Goal: Navigation & Orientation: Find specific page/section

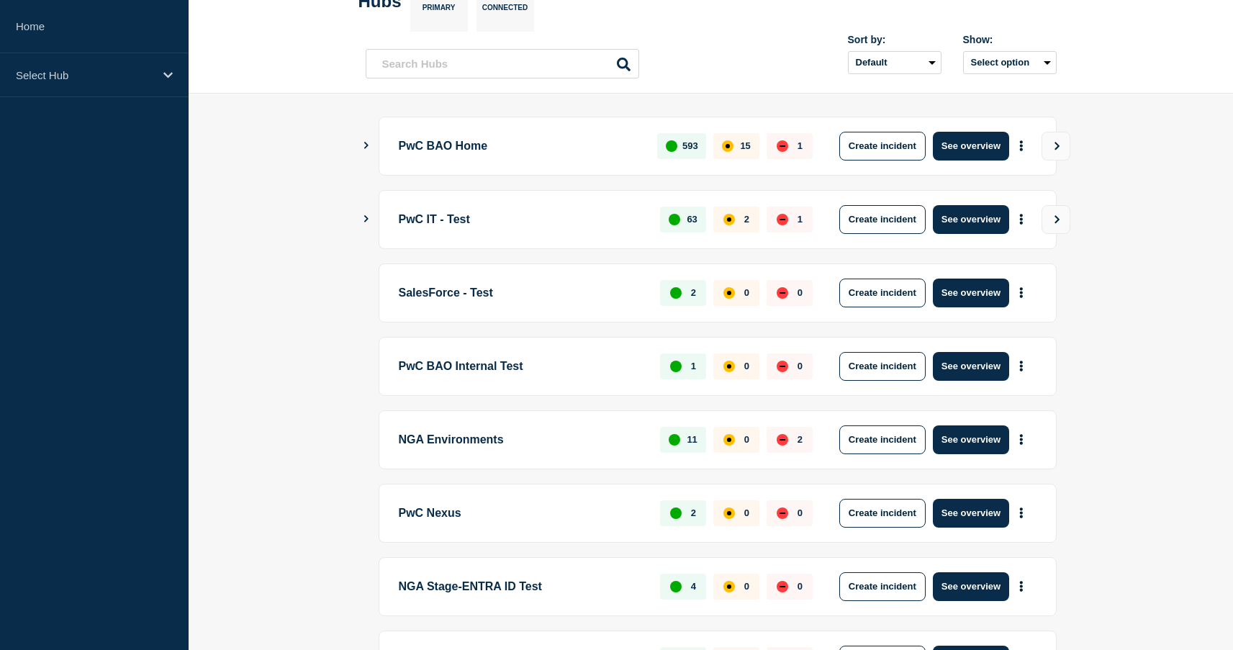
scroll to position [100, 0]
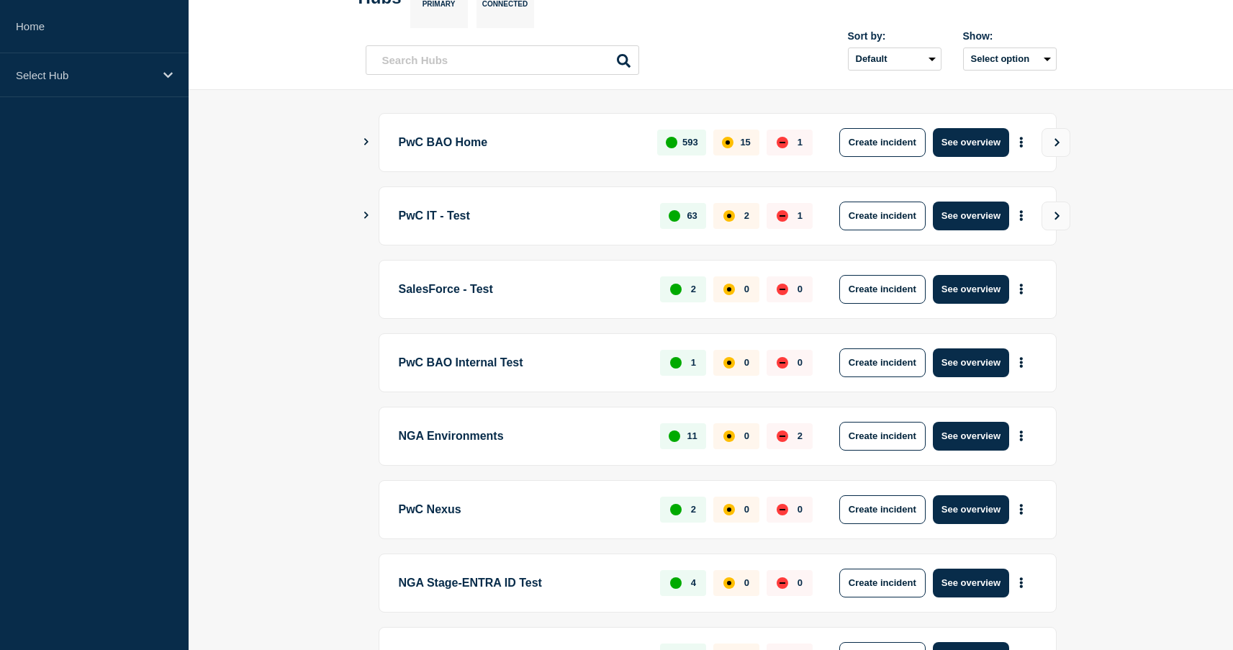
click at [366, 137] on button "Show Connected Hubs" at bounding box center [366, 142] width 7 height 11
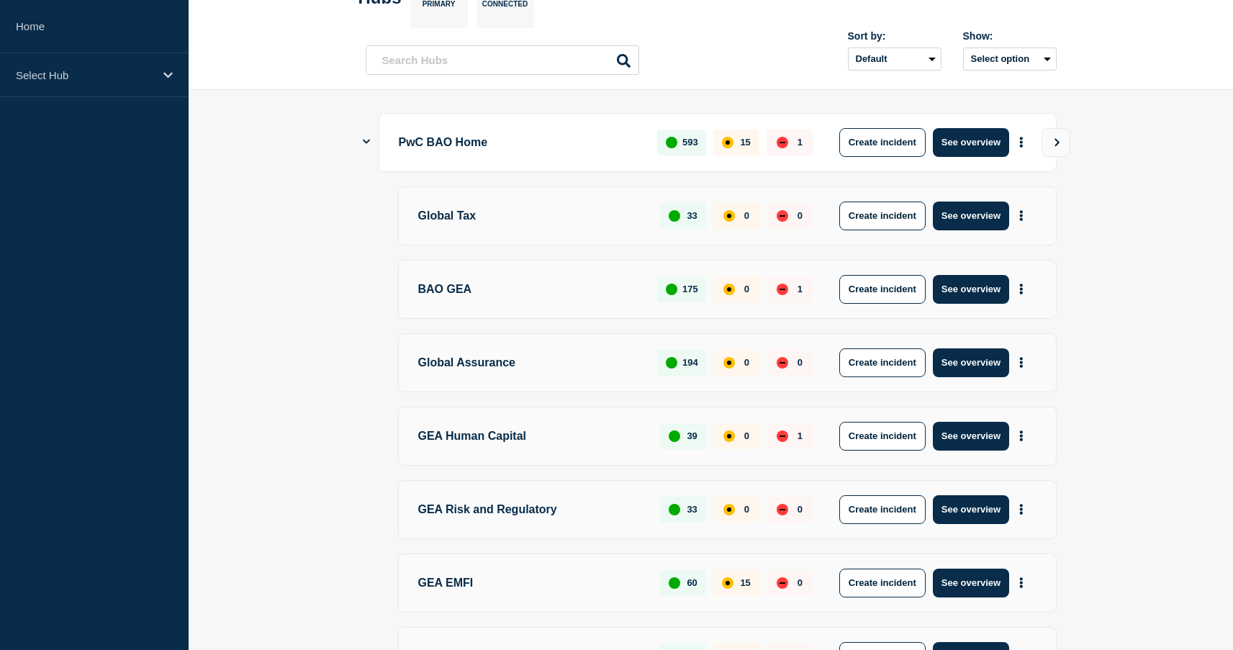
click at [368, 137] on icon "Show Connected Hubs" at bounding box center [366, 141] width 7 height 9
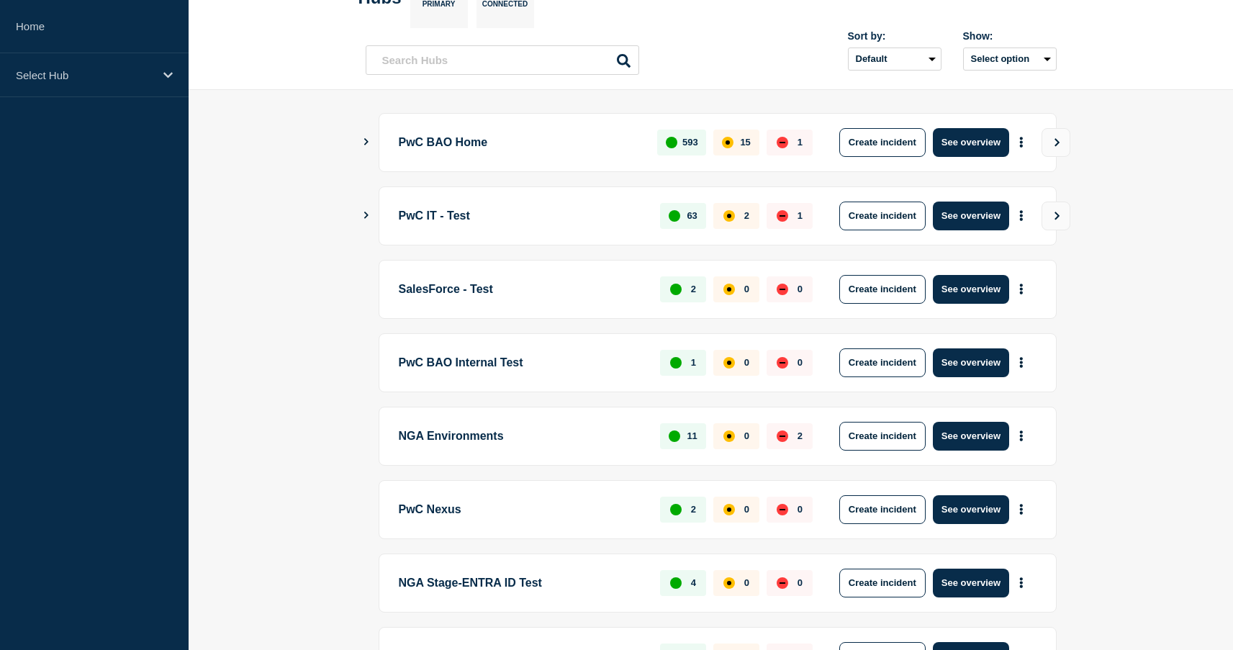
click at [364, 140] on icon "Show Connected Hubs" at bounding box center [365, 141] width 9 height 7
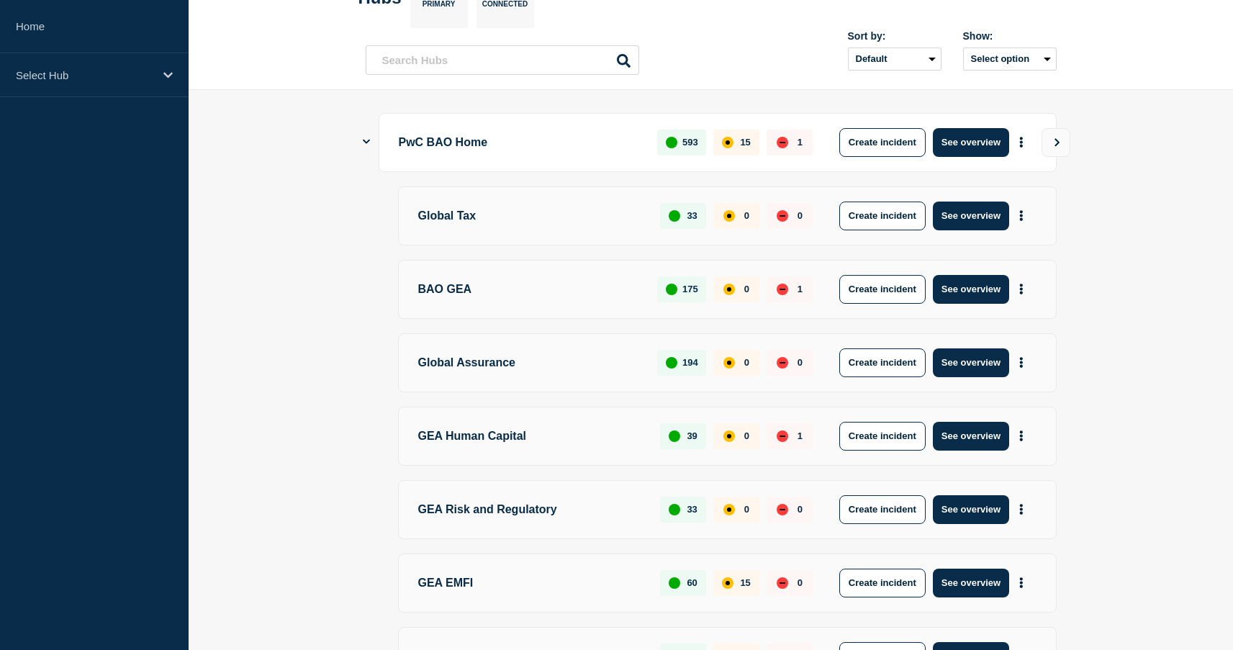
click at [468, 148] on p "PwC BAO Home" at bounding box center [520, 142] width 243 height 29
click at [97, 91] on div "Select Hub" at bounding box center [94, 75] width 189 height 44
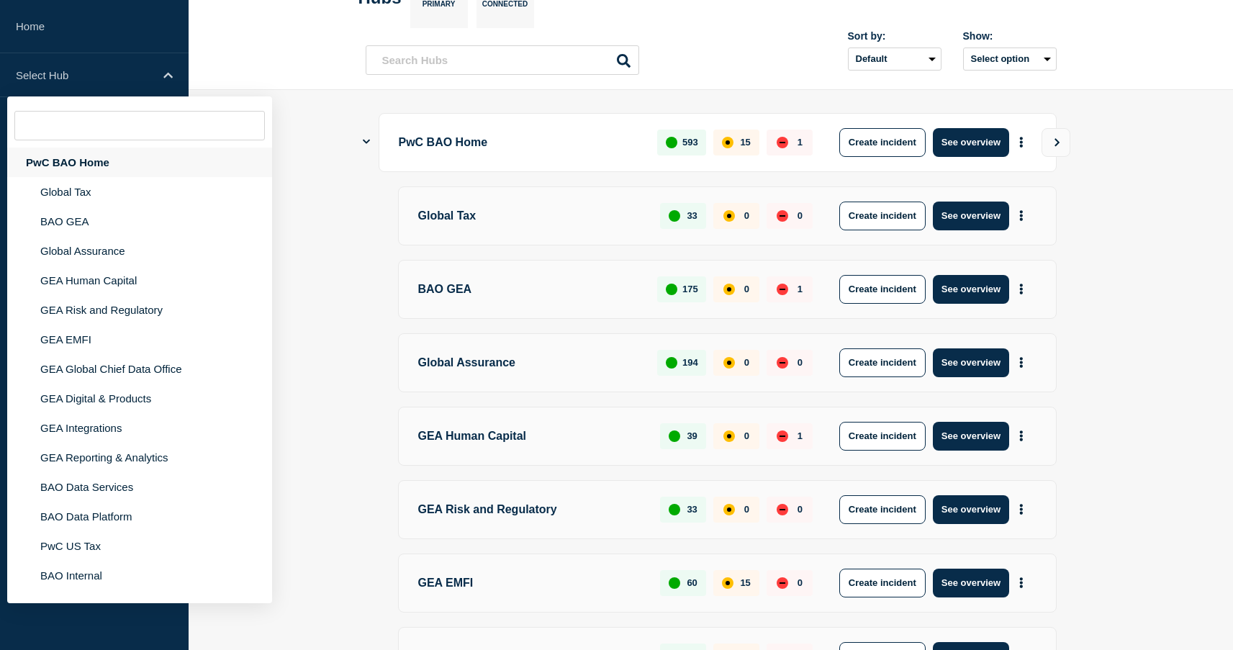
click at [82, 166] on div "PwC BAO Home" at bounding box center [139, 163] width 265 height 30
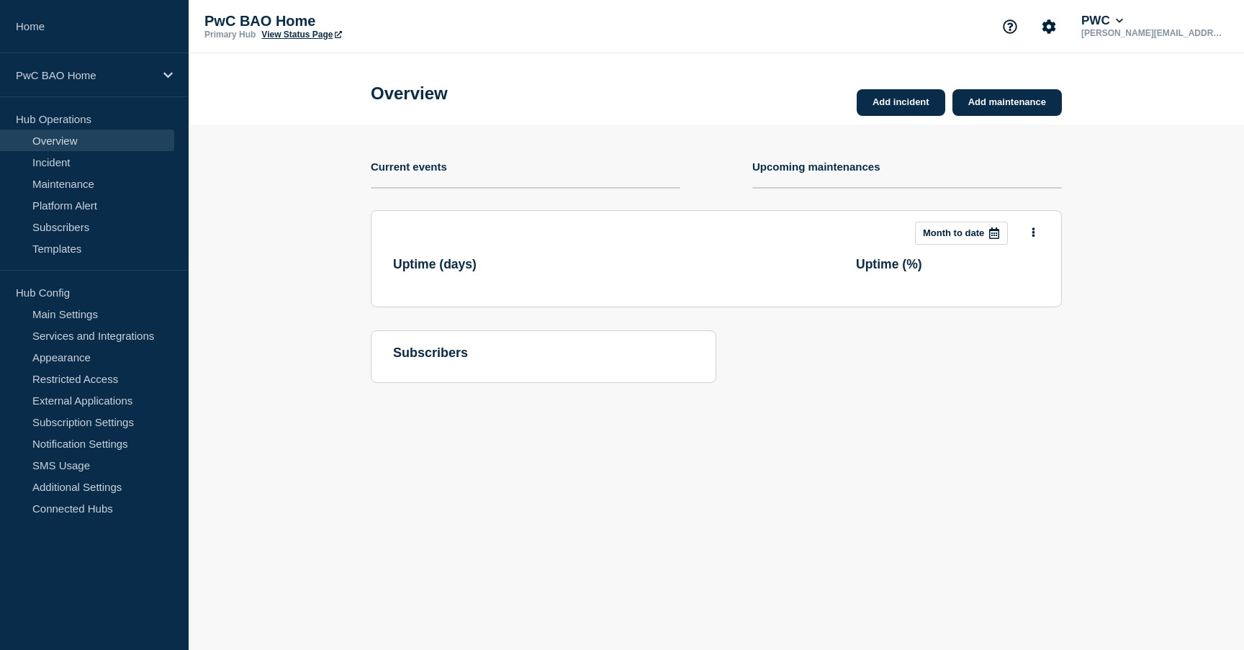
click at [293, 40] on link "View Status Page" at bounding box center [301, 35] width 80 height 10
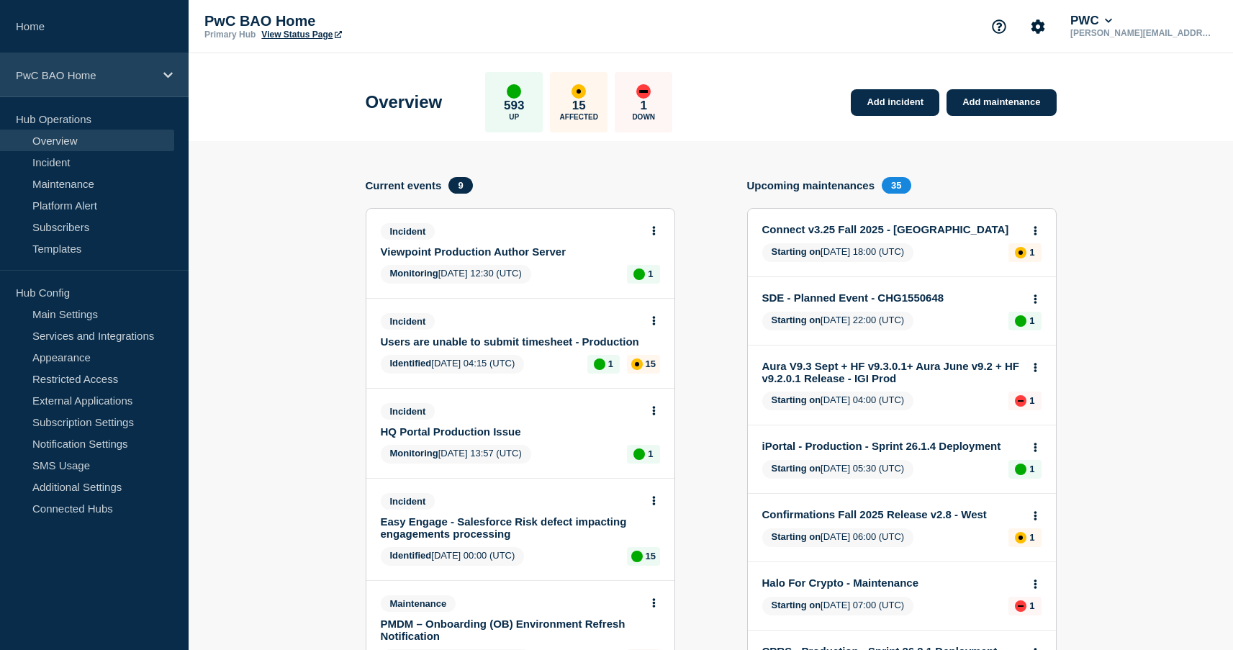
click at [63, 84] on div "PwC BAO Home" at bounding box center [94, 75] width 189 height 44
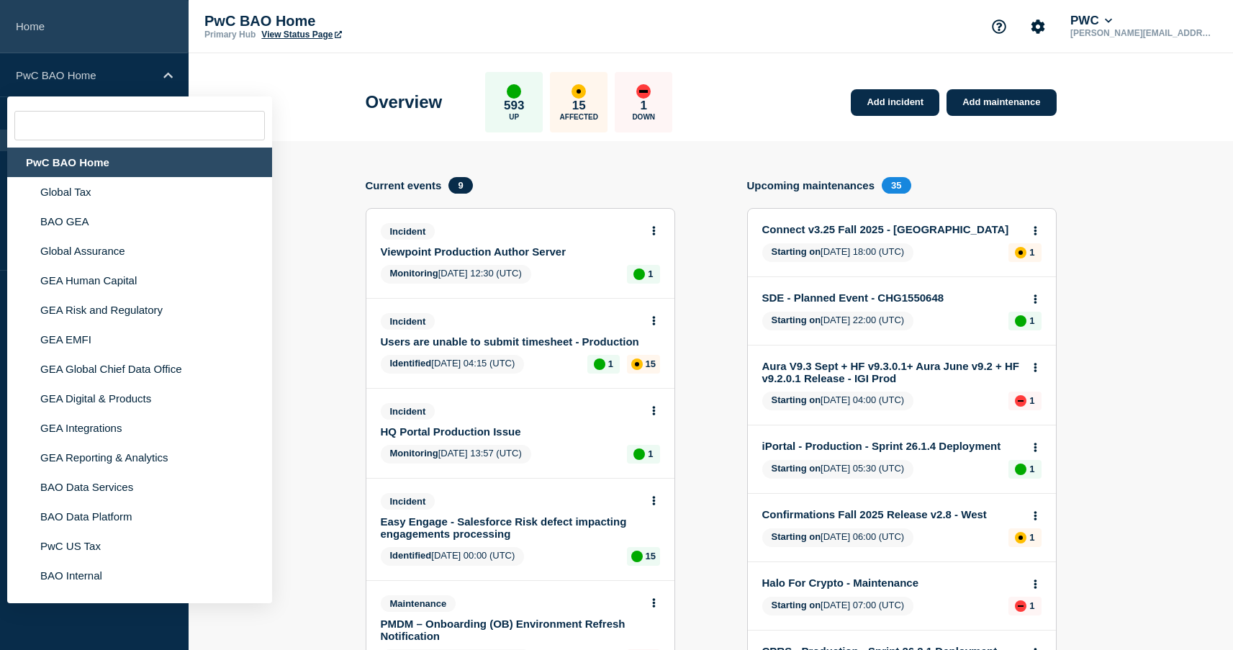
click at [37, 29] on link "Home" at bounding box center [94, 26] width 189 height 53
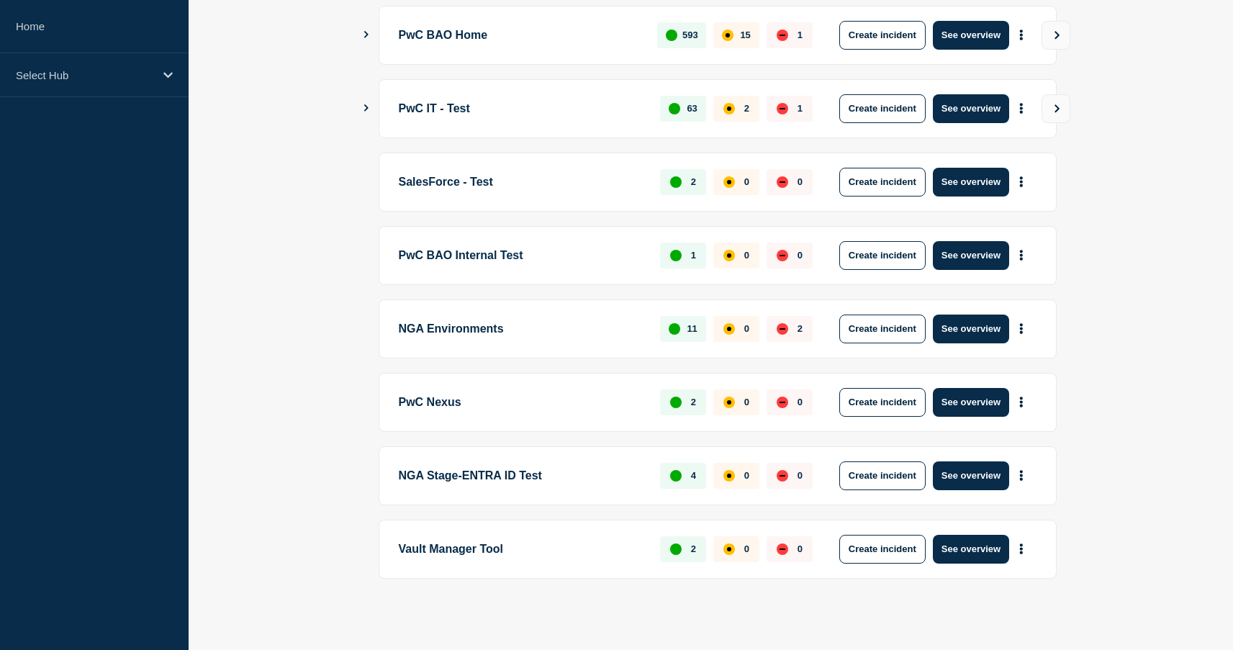
scroll to position [209, 0]
click at [506, 432] on ul "PwC BAO Home 593 15 1 Create incident See overview PwC IT - Test 63 2 1 Create …" at bounding box center [711, 292] width 691 height 573
click at [365, 104] on icon "Show Connected Hubs" at bounding box center [365, 107] width 9 height 7
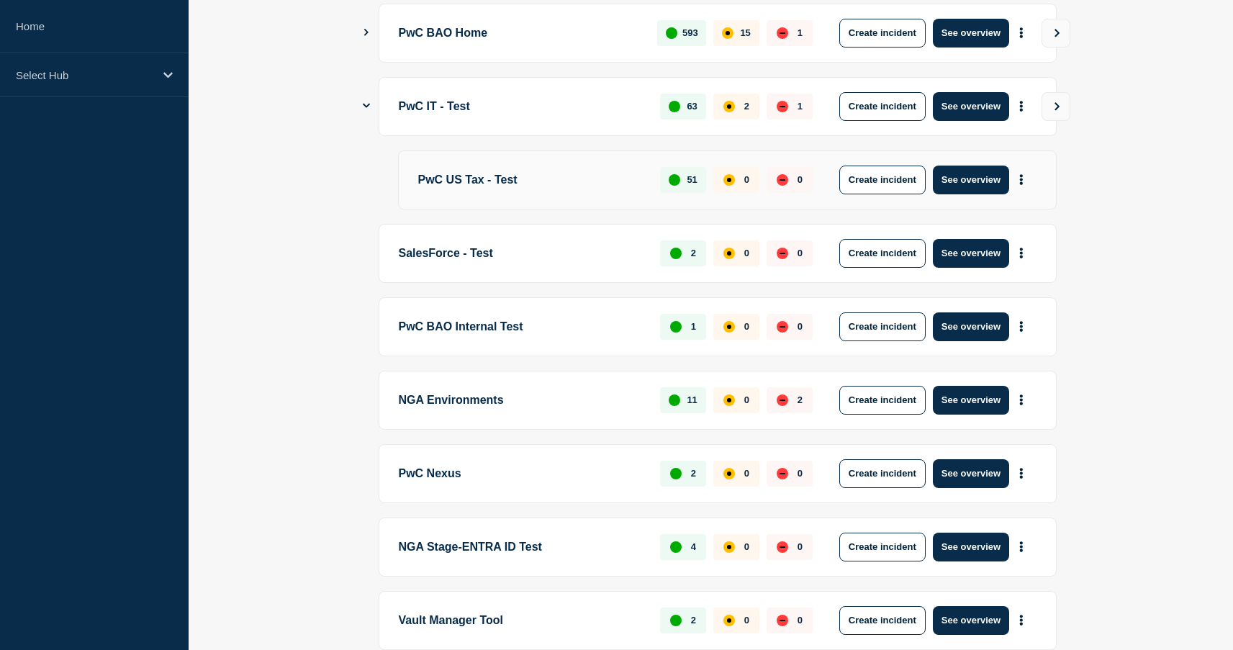
click at [366, 107] on icon "Show Connected Hubs" at bounding box center [366, 106] width 7 height 4
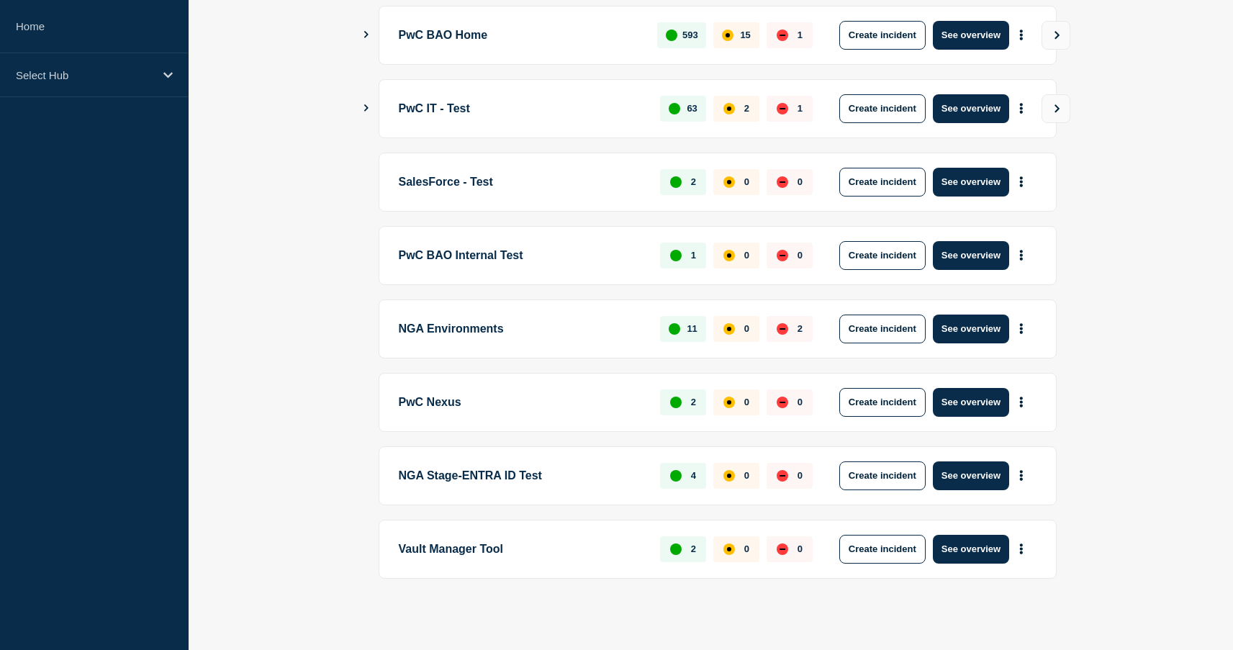
click at [366, 107] on icon "Show Connected Hubs" at bounding box center [366, 107] width 4 height 7
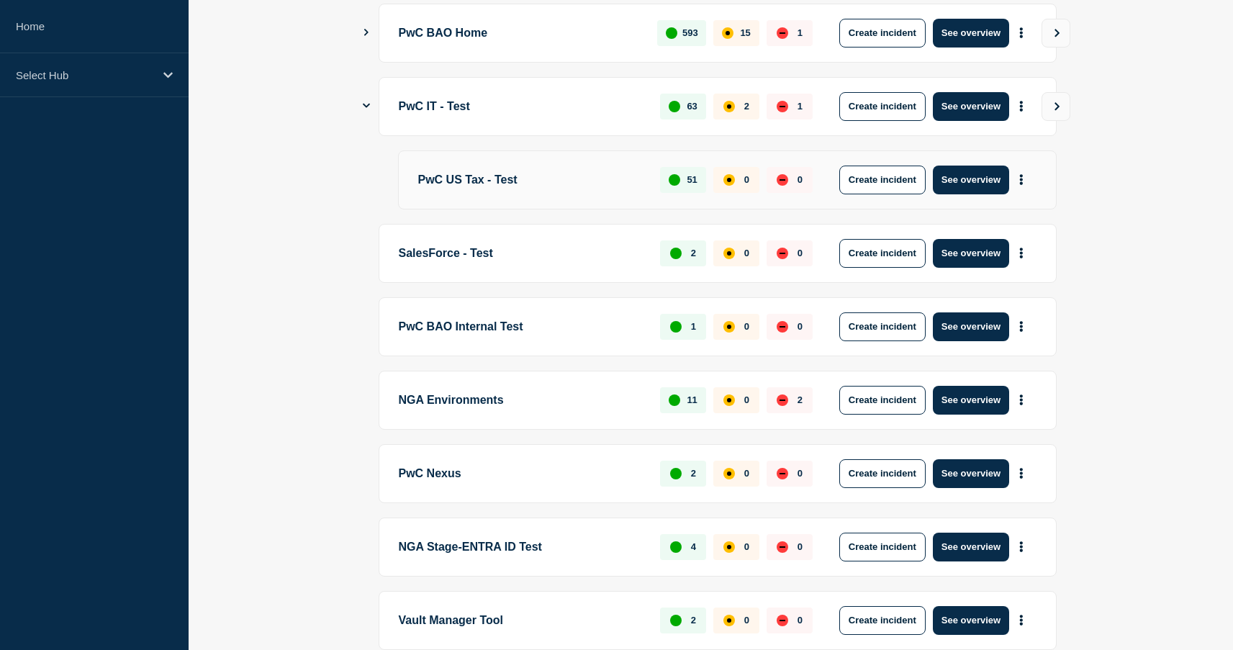
click at [496, 266] on p "SalesForce - Test" at bounding box center [521, 253] width 245 height 29
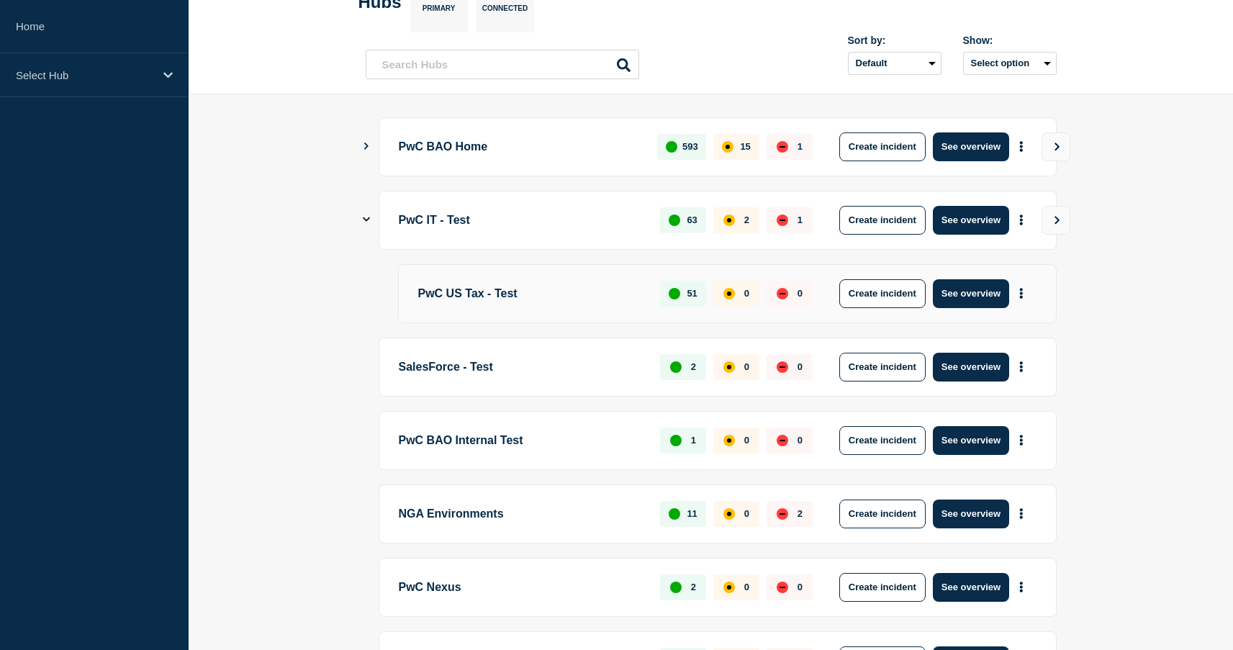
scroll to position [87, 0]
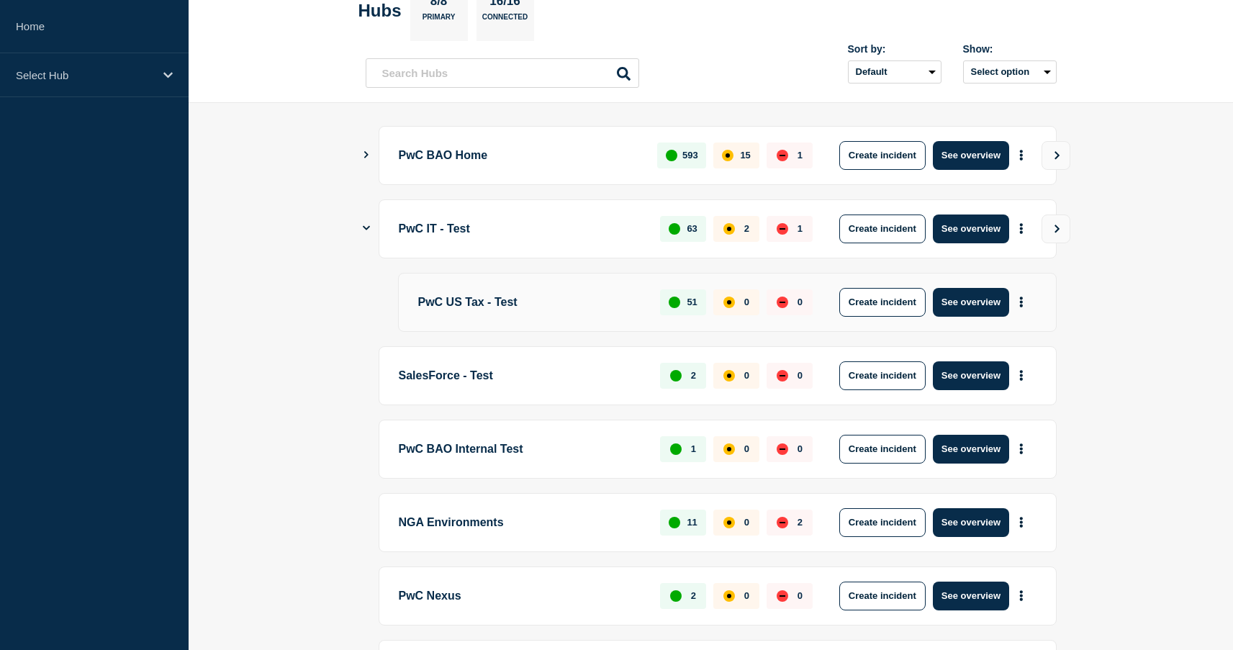
click at [368, 153] on icon "Show Connected Hubs" at bounding box center [365, 154] width 9 height 7
drag, startPoint x: 369, startPoint y: 150, endPoint x: 377, endPoint y: 158, distance: 11.2
click at [369, 150] on div "PwC BAO Home 593 15 1 Create incident See overview" at bounding box center [711, 155] width 691 height 59
click at [366, 153] on icon "Show Connected Hubs" at bounding box center [366, 154] width 7 height 9
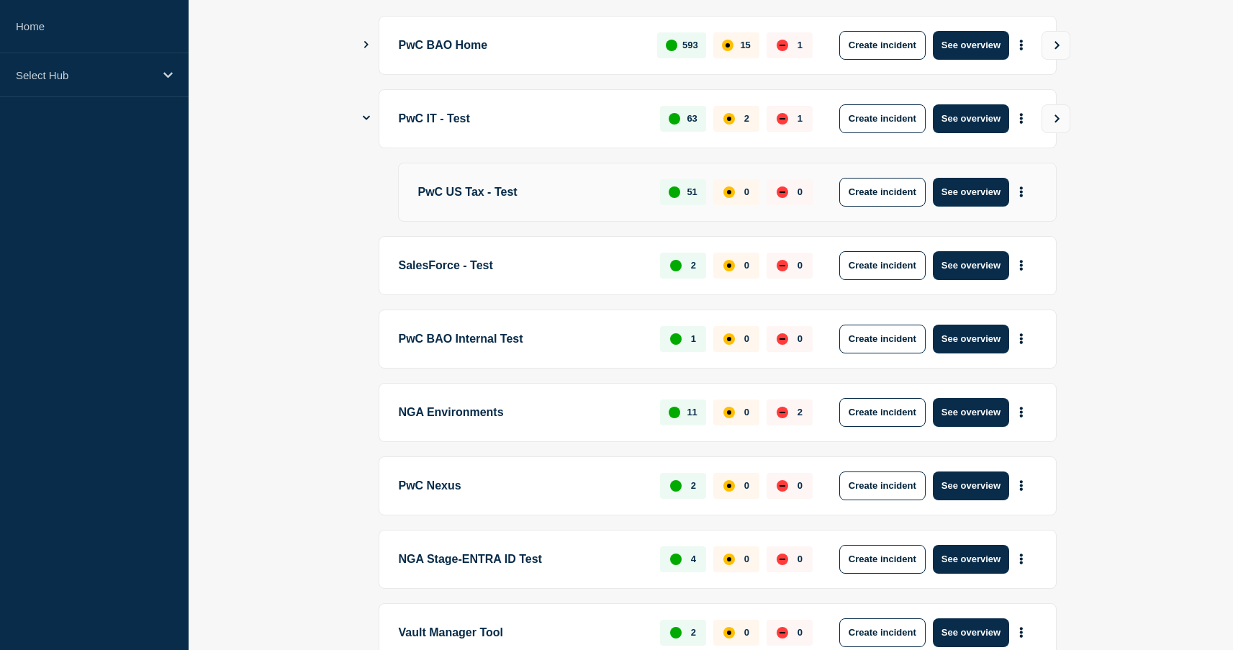
scroll to position [199, 0]
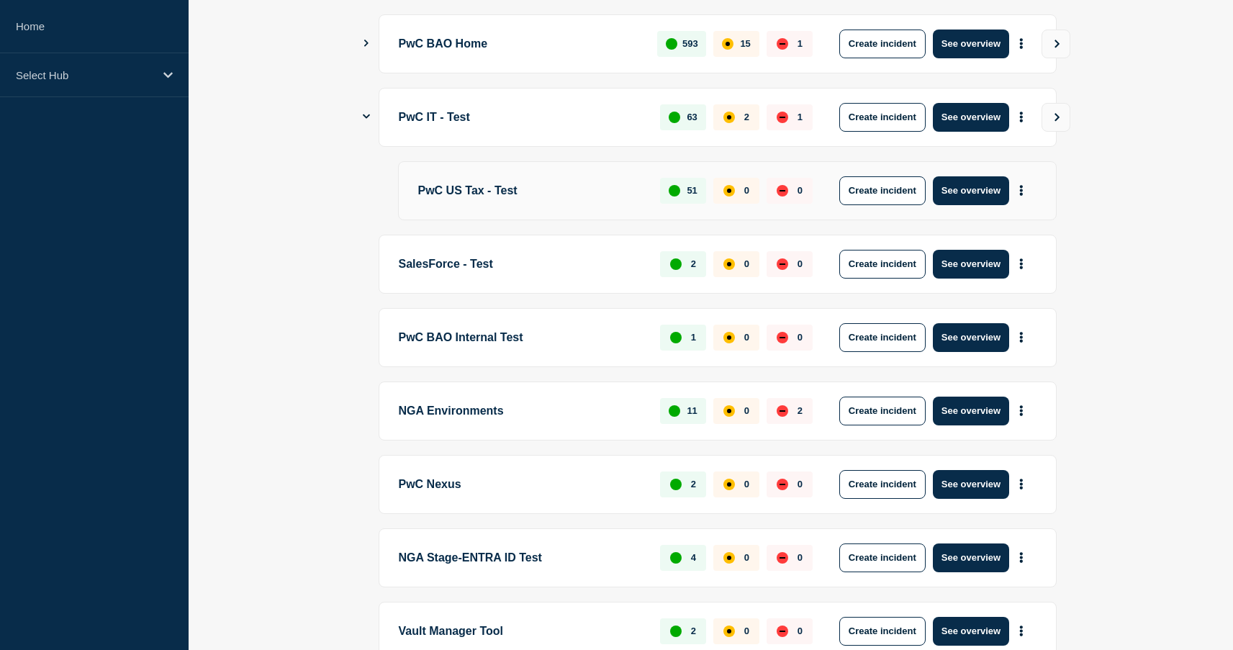
click at [498, 399] on p "NGA Environments" at bounding box center [521, 411] width 245 height 29
click at [527, 407] on p "NGA Environments" at bounding box center [521, 411] width 245 height 29
click at [167, 84] on div "Select Hub" at bounding box center [94, 75] width 189 height 44
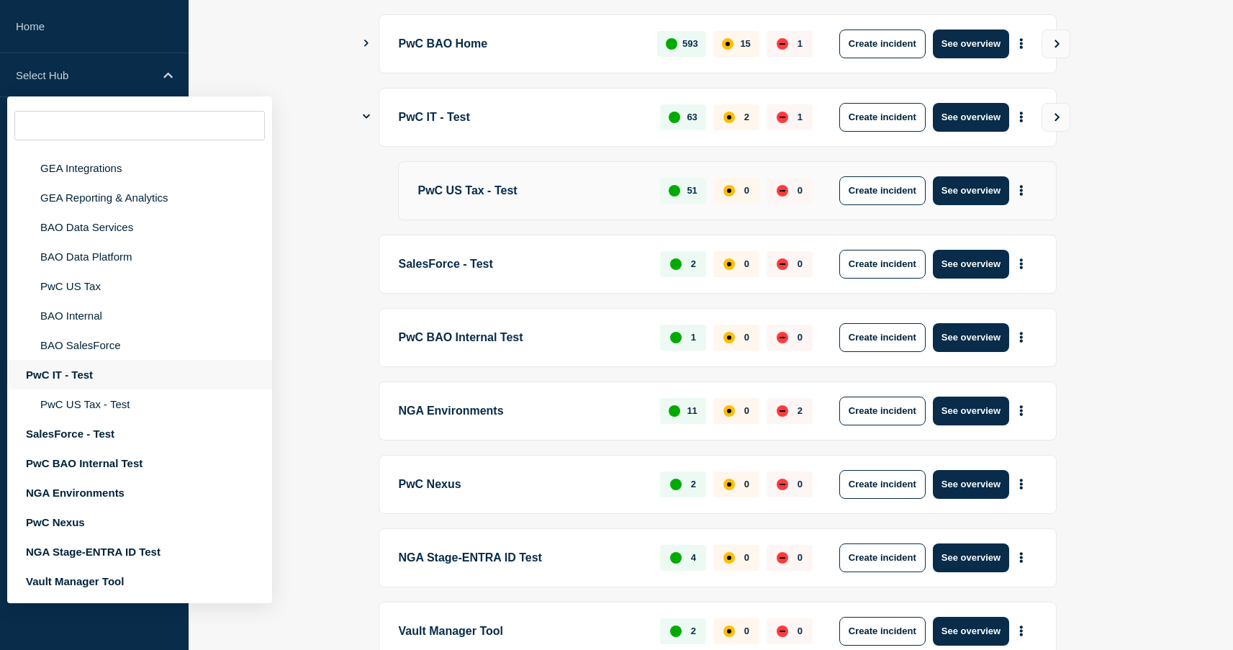
scroll to position [320, 0]
click at [131, 488] on div "NGA Environments" at bounding box center [139, 493] width 265 height 30
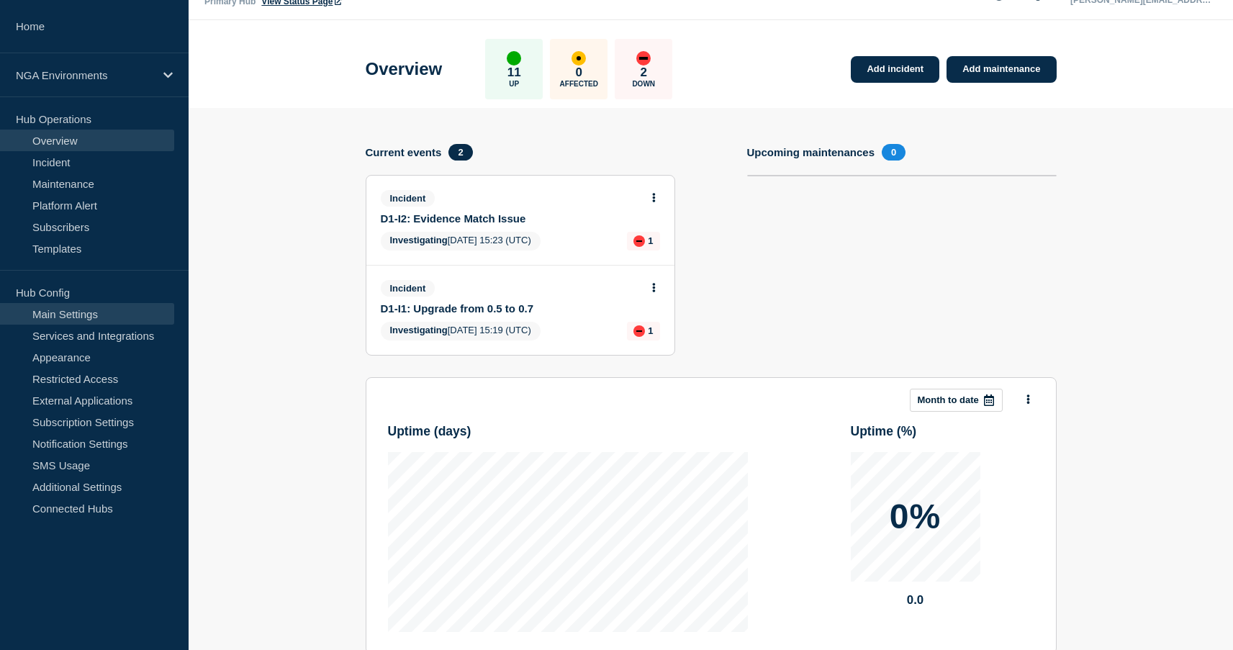
scroll to position [42, 0]
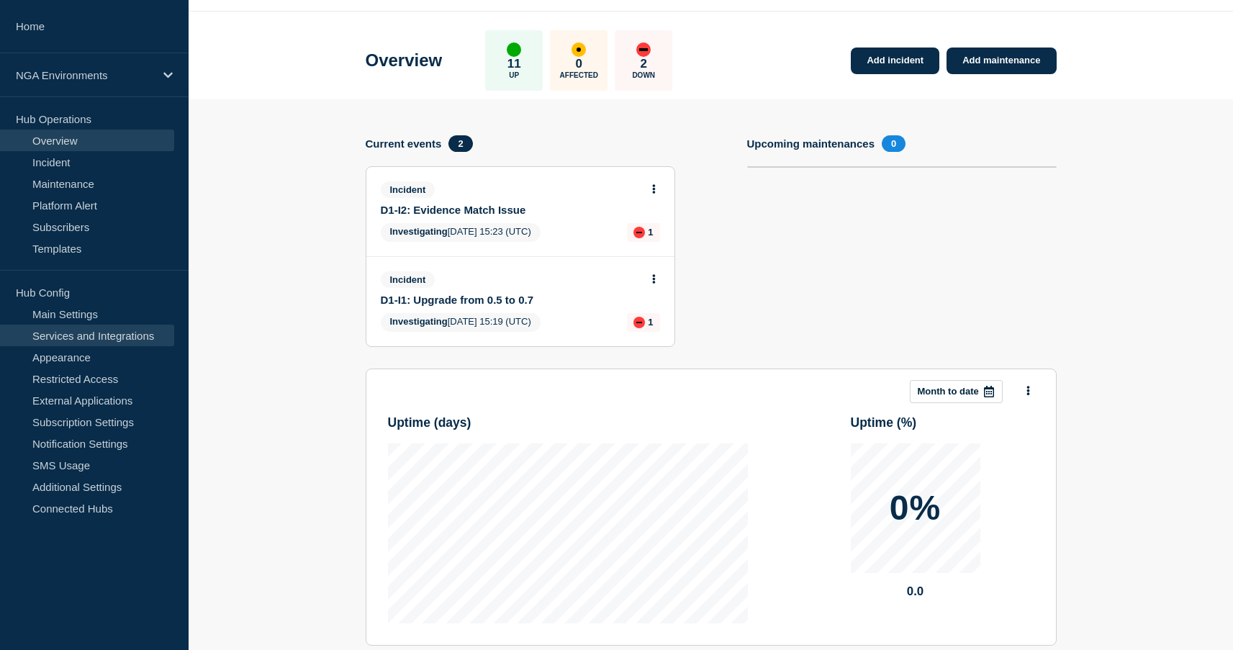
click at [89, 339] on link "Services and Integrations" at bounding box center [87, 336] width 174 height 22
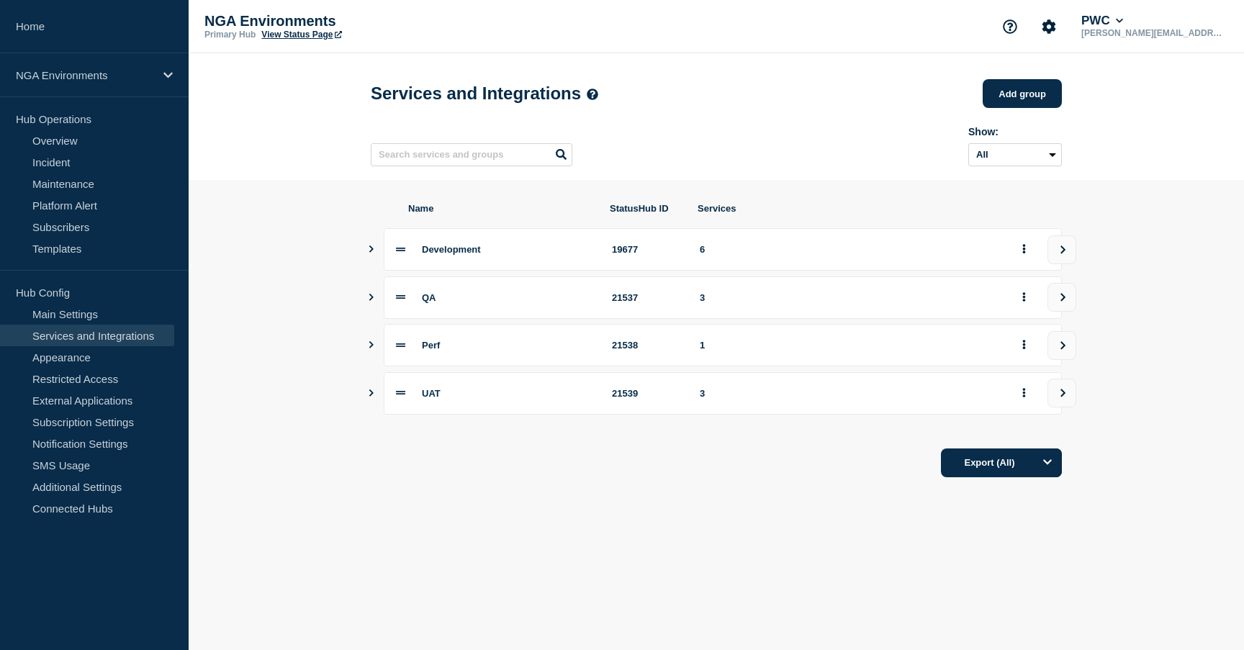
click at [375, 253] on icon "Show services" at bounding box center [370, 248] width 9 height 7
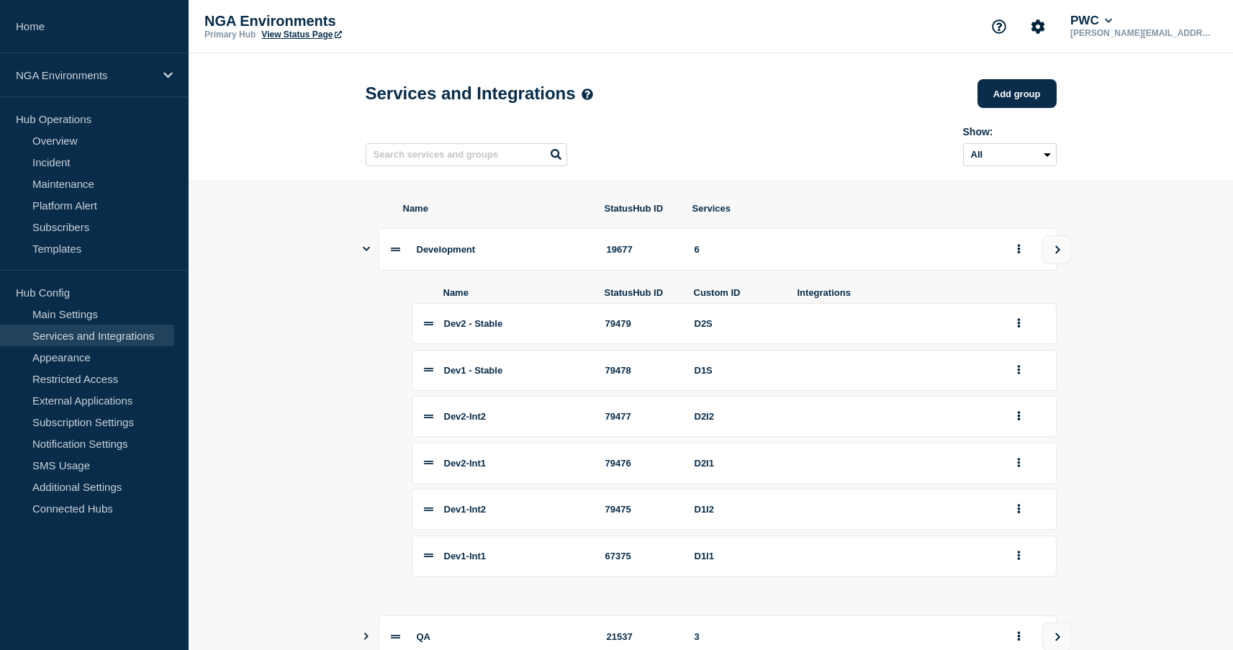
click at [366, 251] on button "Show services" at bounding box center [366, 249] width 7 height 42
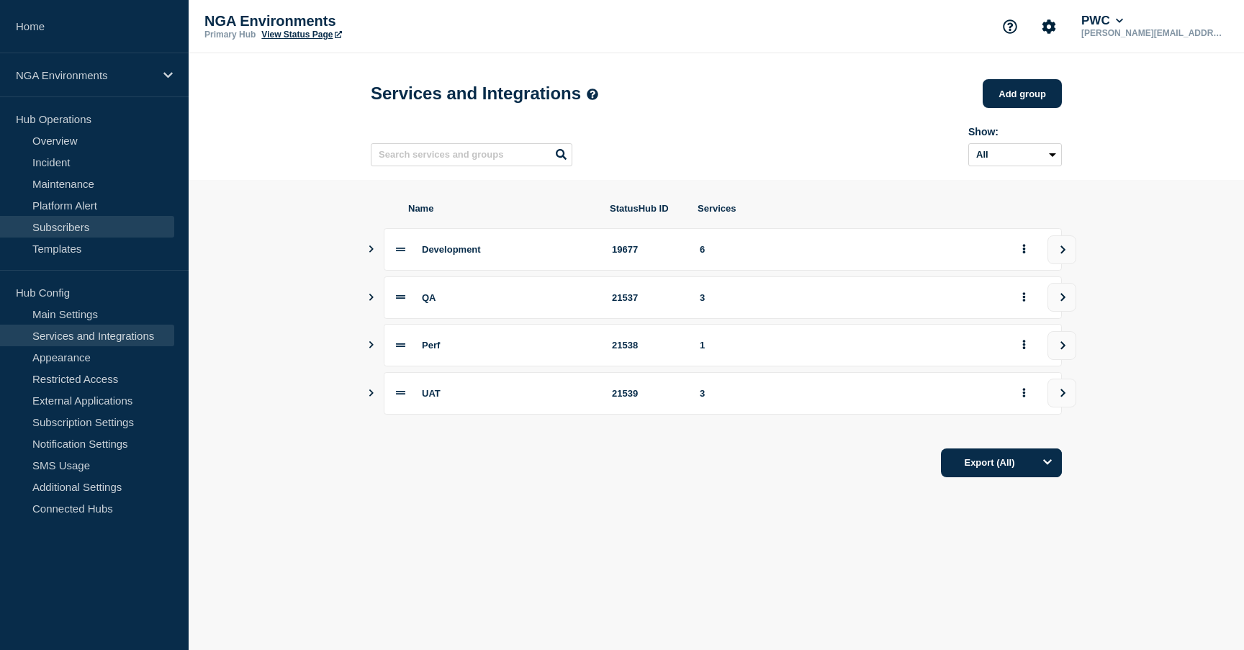
click at [85, 229] on link "Subscribers" at bounding box center [87, 227] width 174 height 22
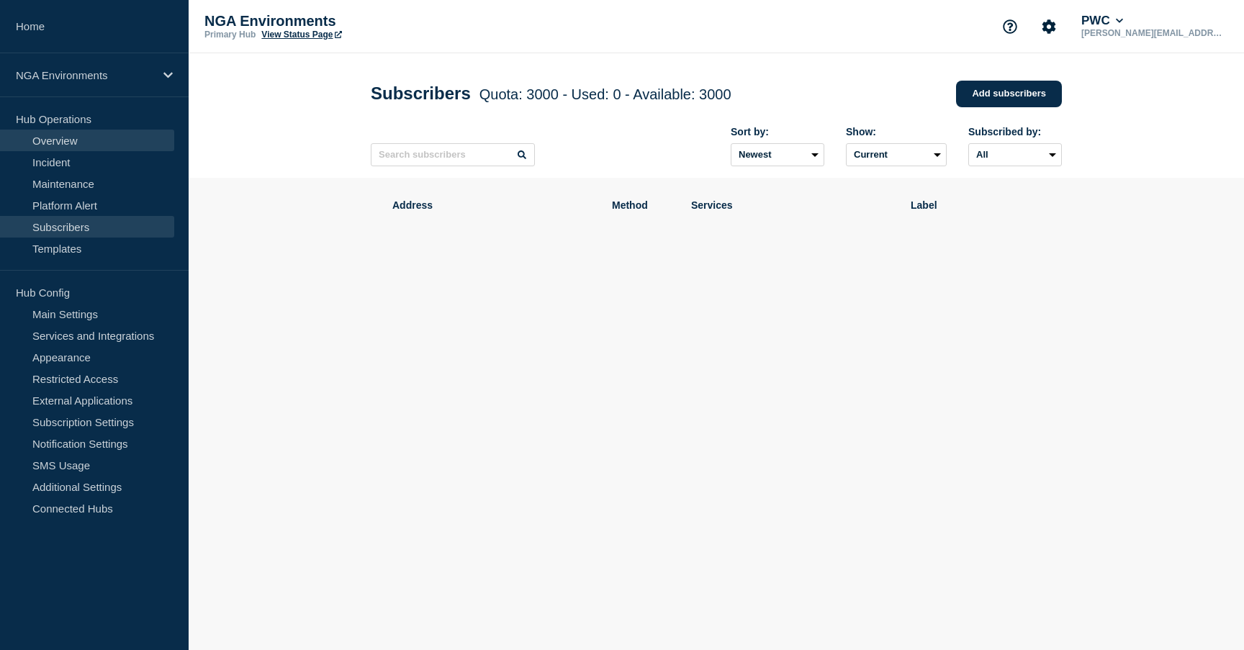
click at [69, 143] on link "Overview" at bounding box center [87, 141] width 174 height 22
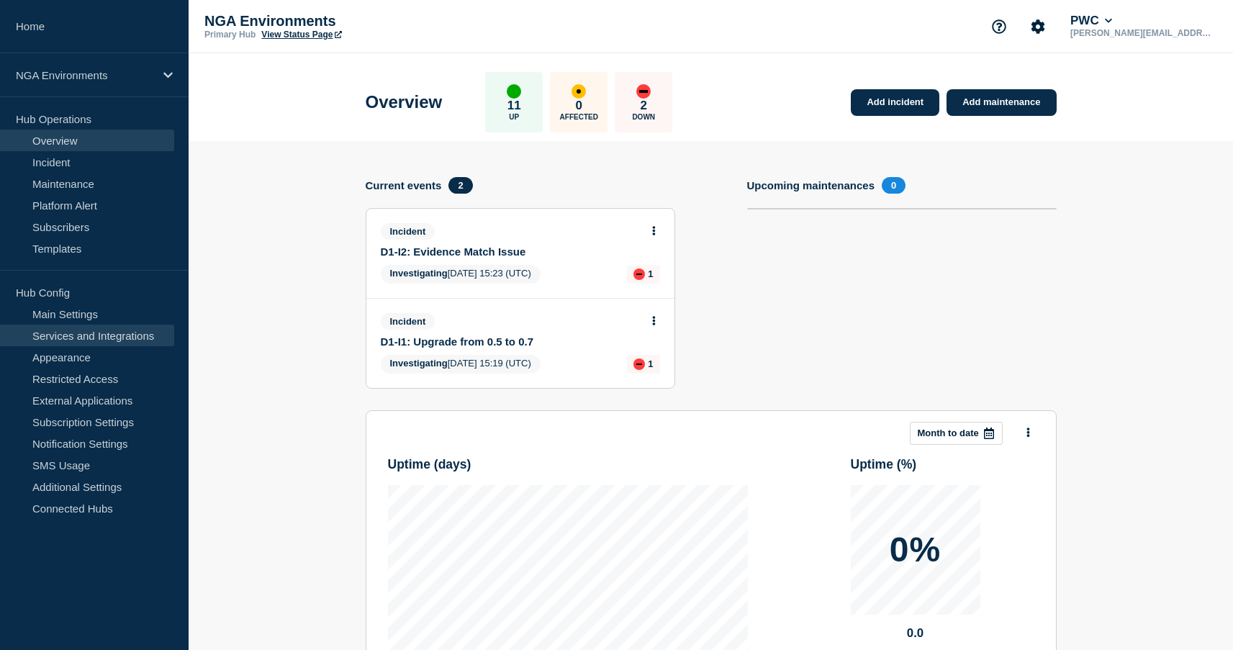
click at [101, 333] on link "Services and Integrations" at bounding box center [87, 336] width 174 height 22
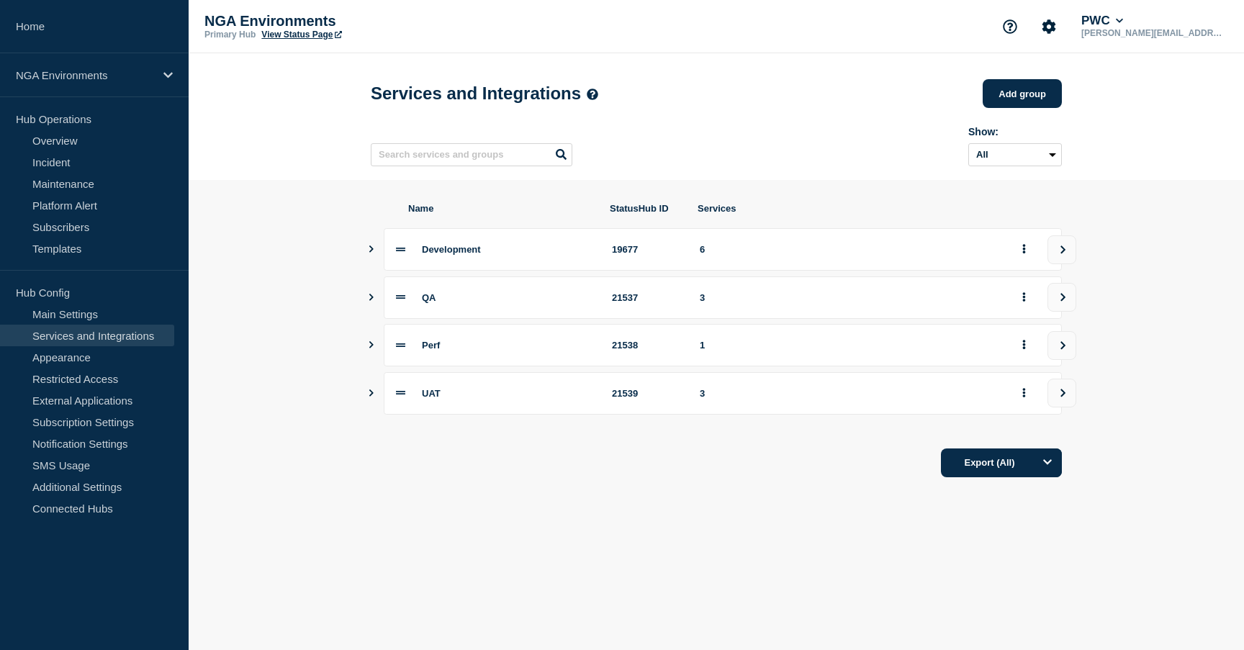
click at [378, 262] on div "Development 19677 6" at bounding box center [716, 249] width 691 height 42
click at [376, 261] on div "Development 19677 6" at bounding box center [716, 249] width 691 height 42
click at [284, 35] on link "View Status Page" at bounding box center [301, 35] width 80 height 10
click at [33, 25] on link "Home" at bounding box center [94, 26] width 189 height 53
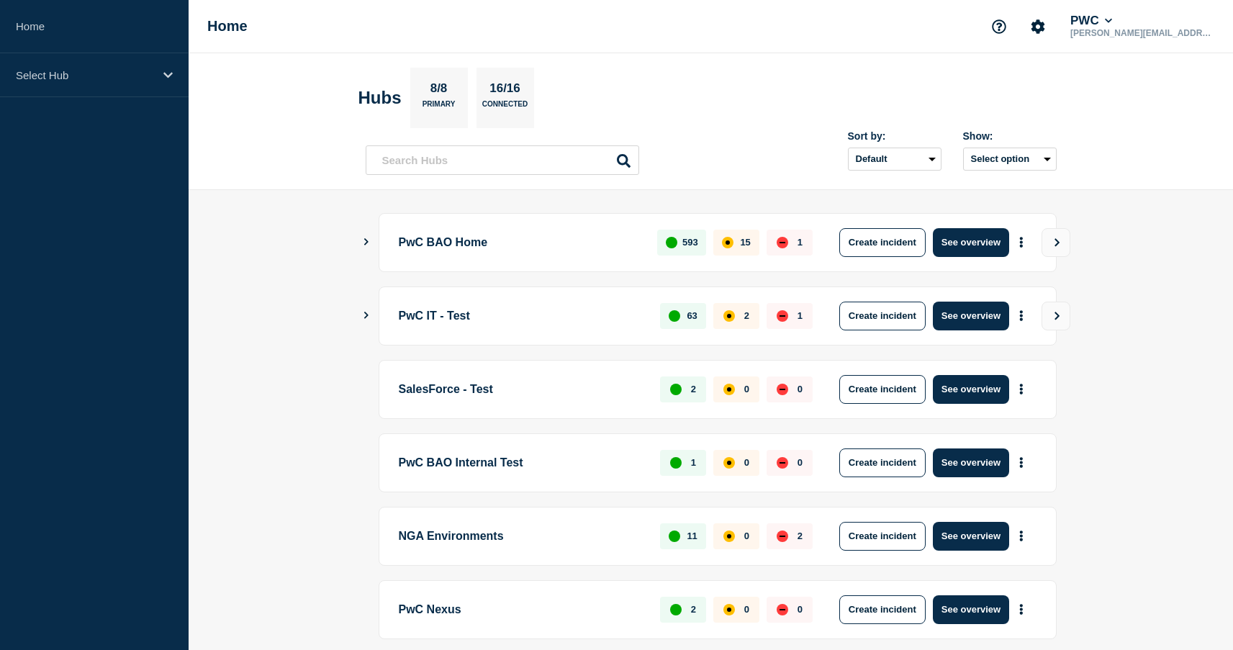
click at [366, 243] on icon "Show Connected Hubs" at bounding box center [366, 241] width 4 height 7
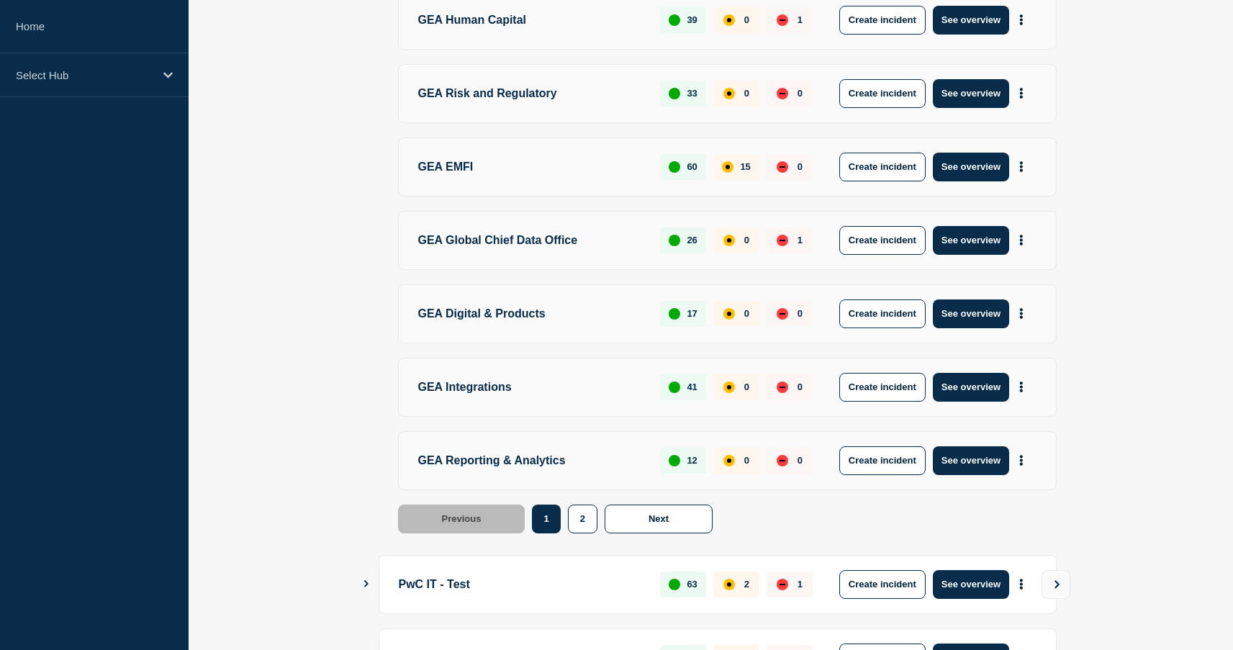
scroll to position [538, 0]
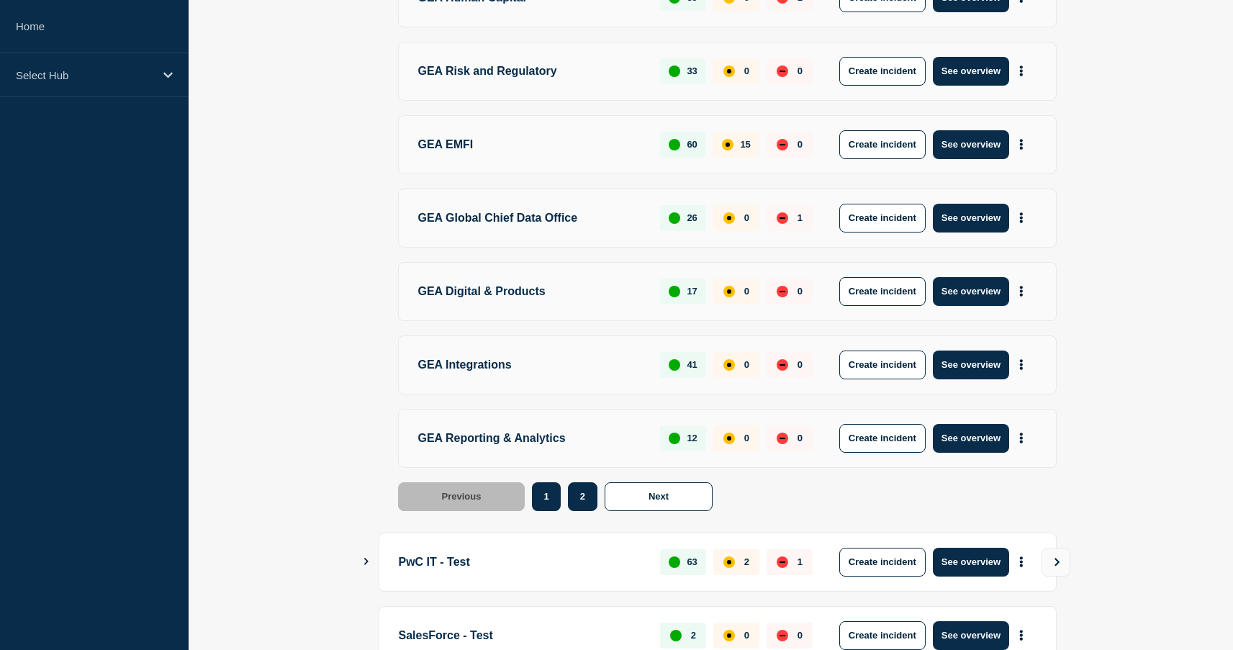
click at [591, 497] on button "2" at bounding box center [583, 496] width 30 height 29
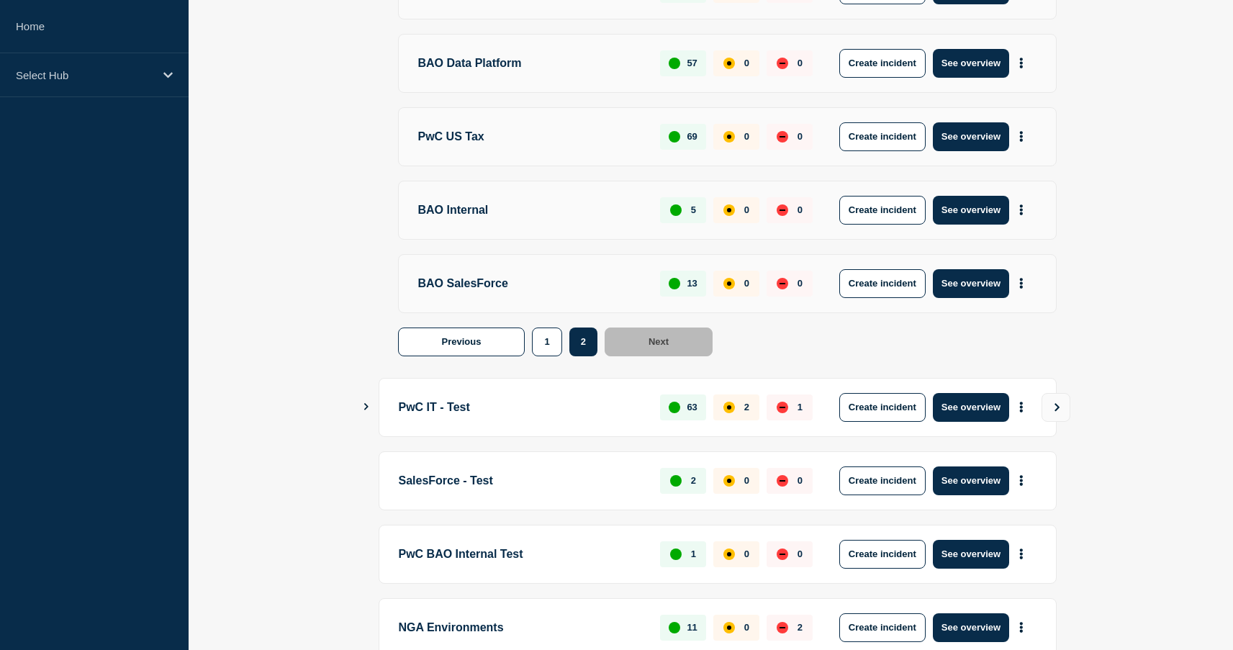
scroll to position [317, 0]
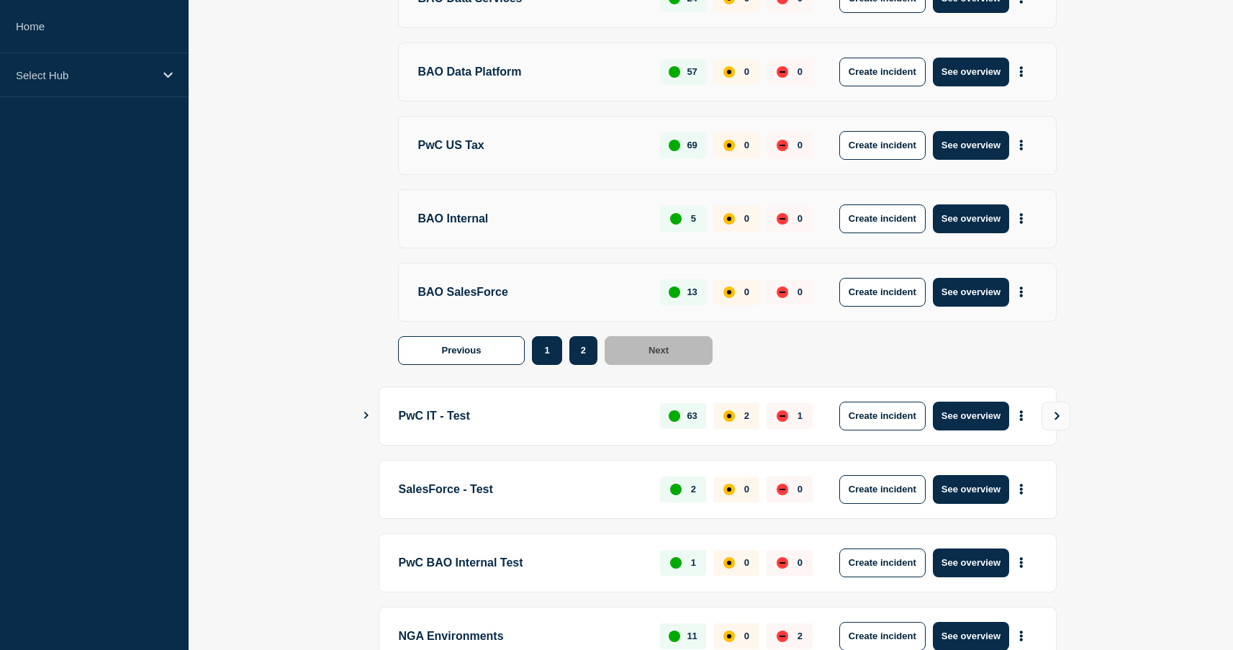
click at [541, 364] on button "1" at bounding box center [547, 350] width 30 height 29
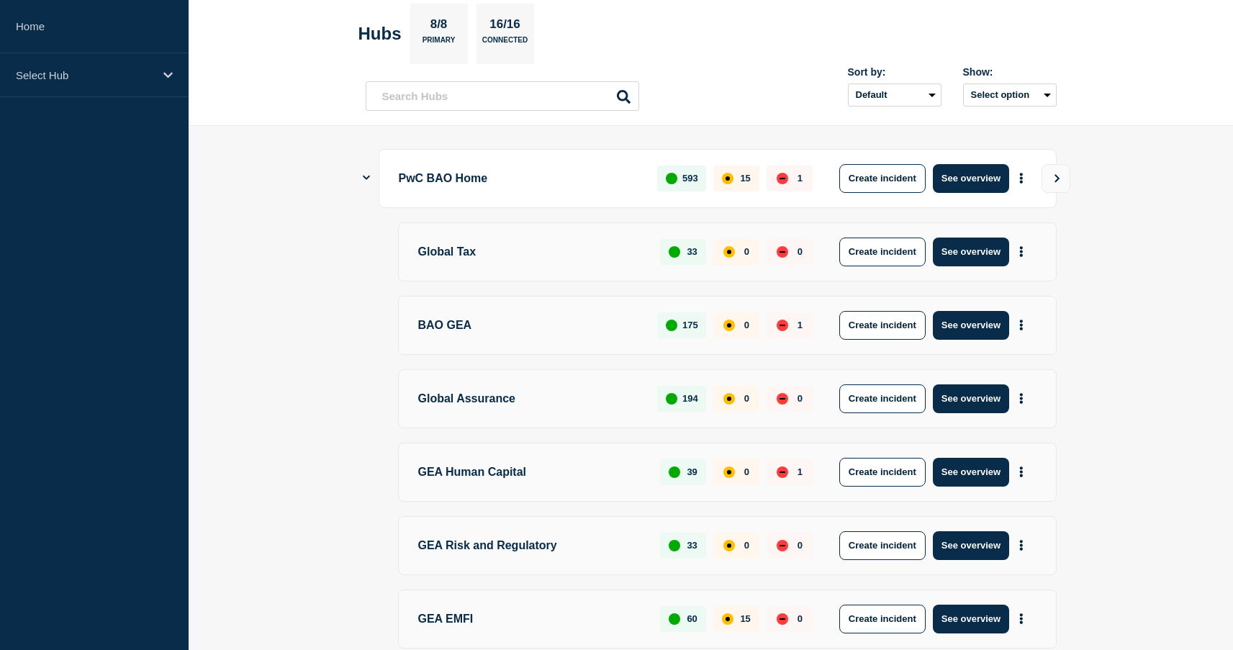
scroll to position [0, 0]
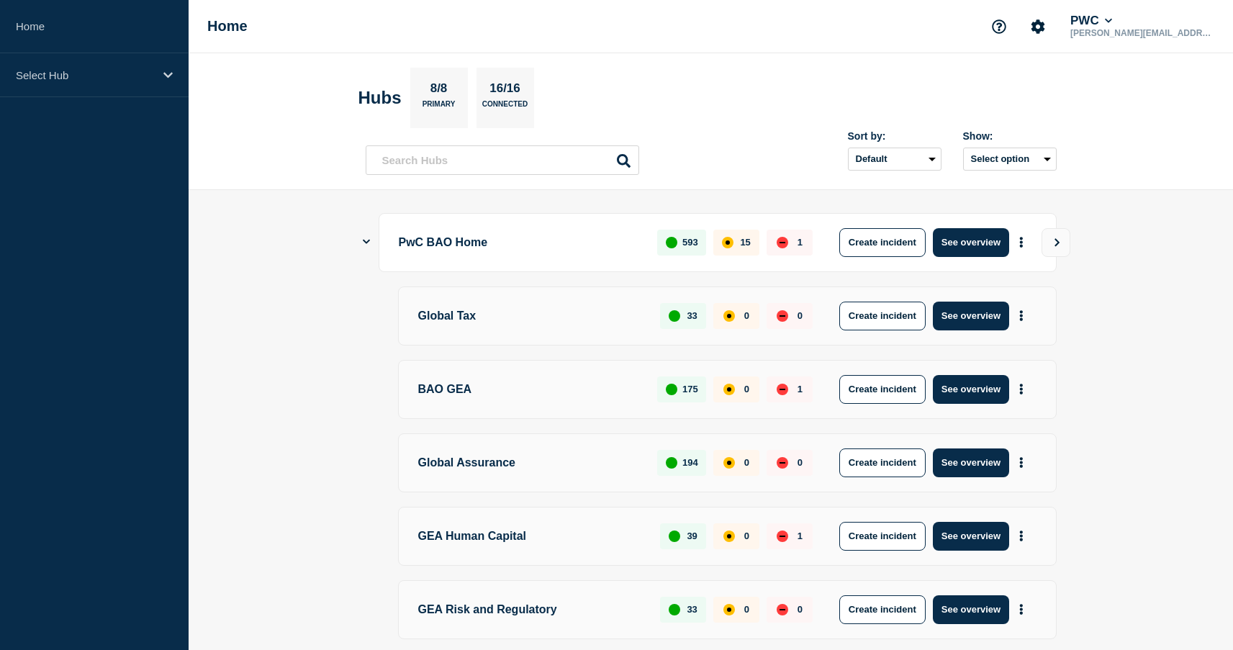
click at [366, 244] on icon "Show Connected Hubs" at bounding box center [366, 241] width 7 height 9
click at [423, 248] on p "PwC BAO Home" at bounding box center [520, 242] width 243 height 29
click at [490, 393] on p "SalesForce - Test" at bounding box center [521, 389] width 245 height 29
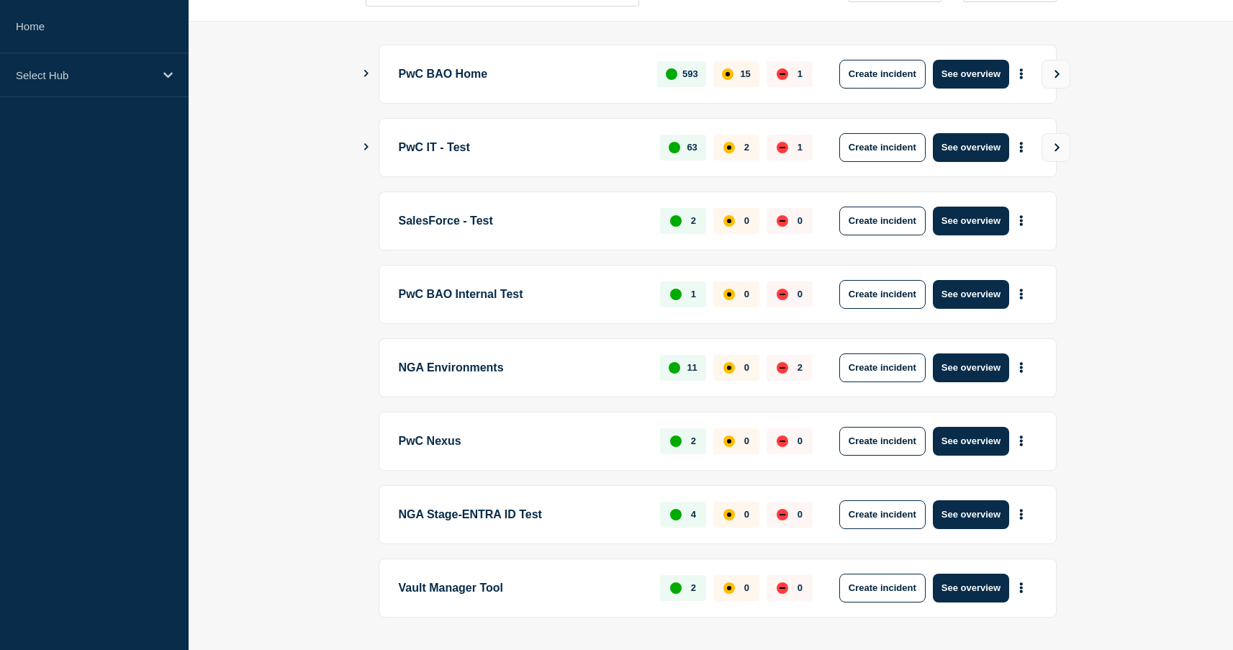
scroll to position [209, 0]
